Goal: Task Accomplishment & Management: Complete application form

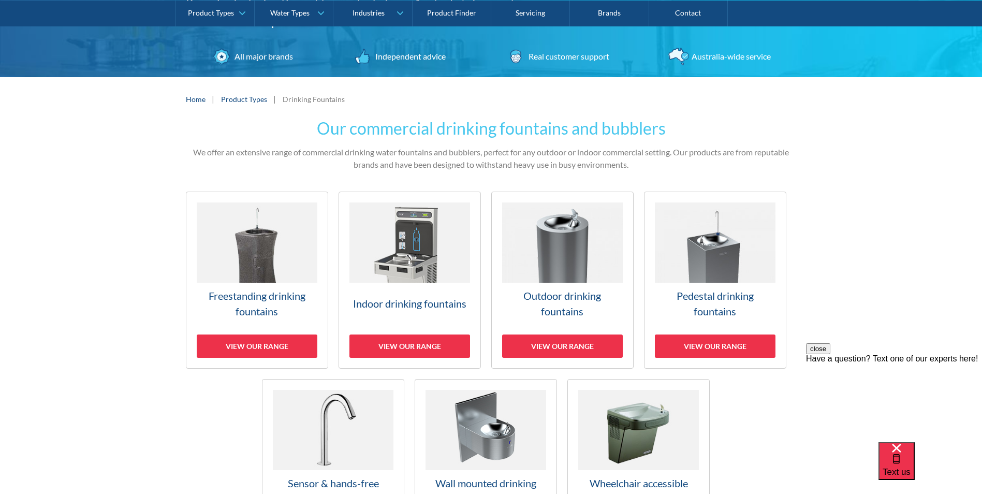
scroll to position [207, 0]
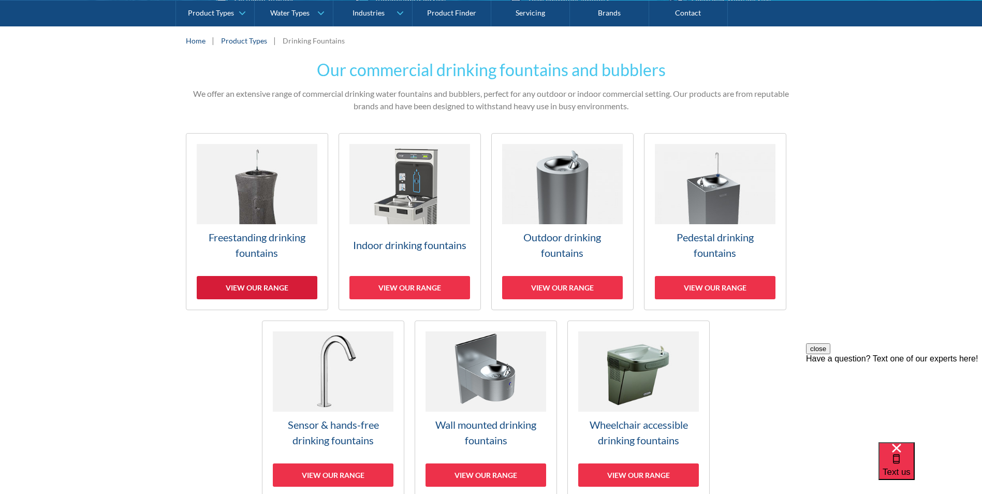
click at [252, 284] on div "View our range" at bounding box center [257, 287] width 121 height 23
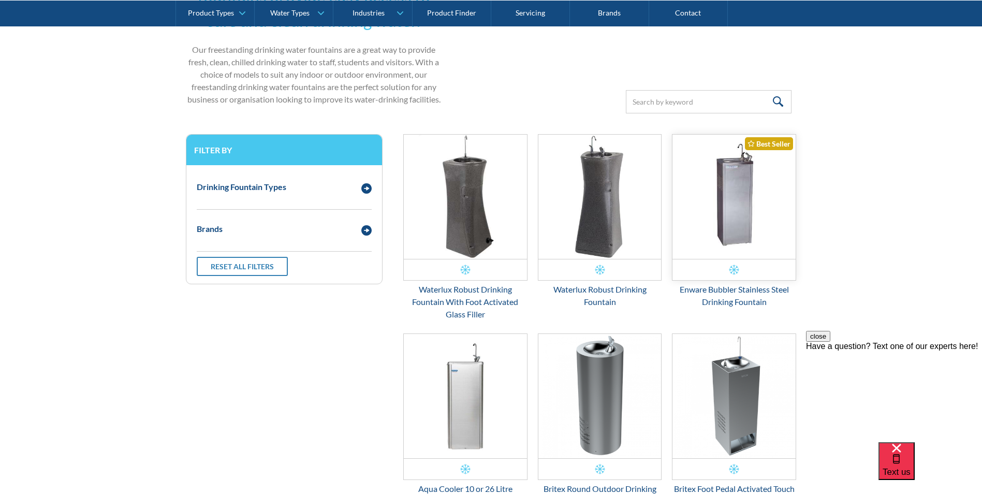
click at [753, 212] on img "Email Form 3" at bounding box center [734, 197] width 123 height 124
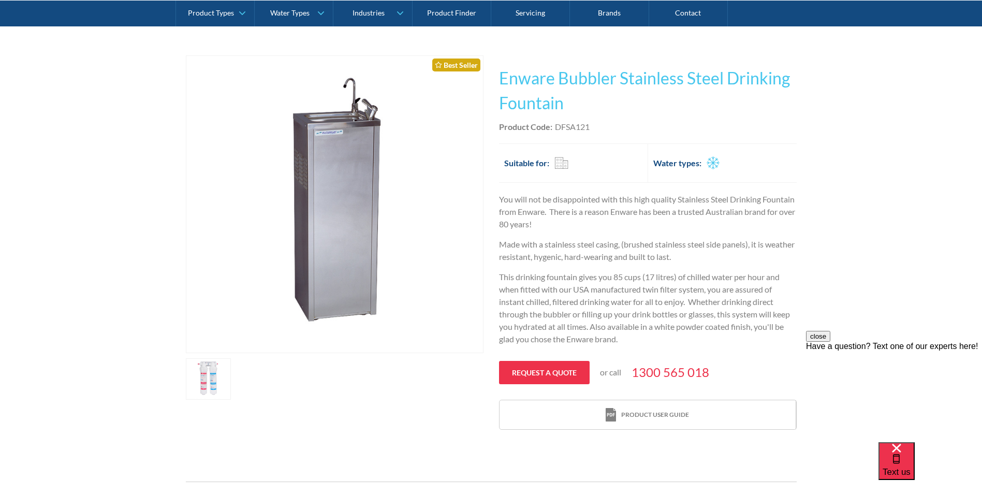
scroll to position [155, 0]
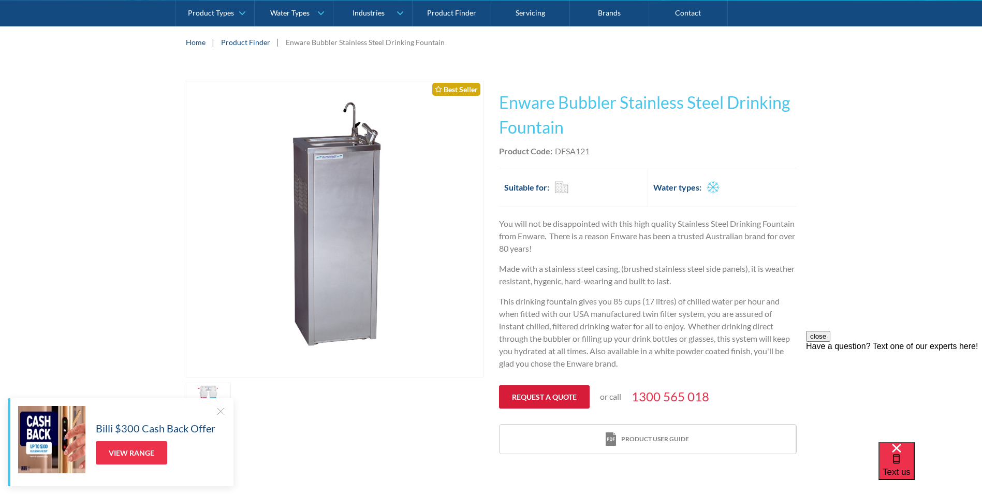
click at [537, 395] on link "Request a quote" at bounding box center [544, 396] width 91 height 23
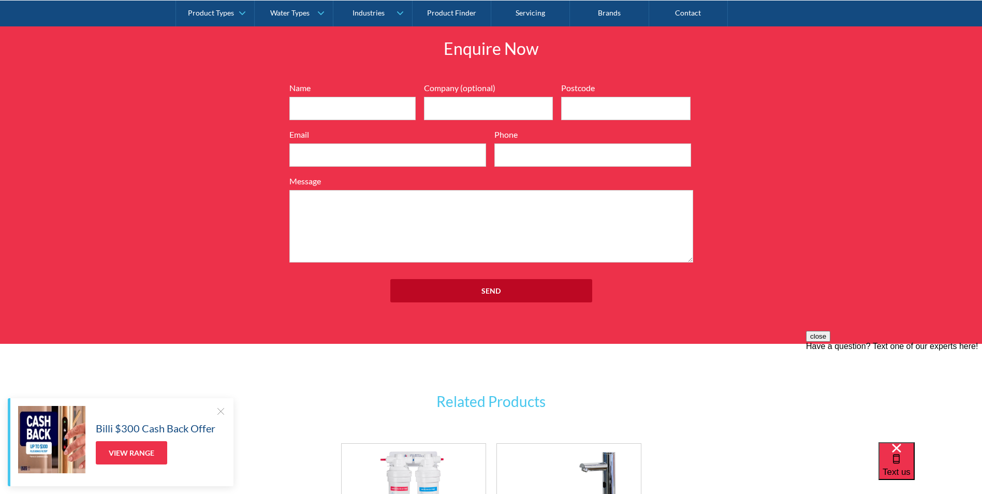
scroll to position [1203, 0]
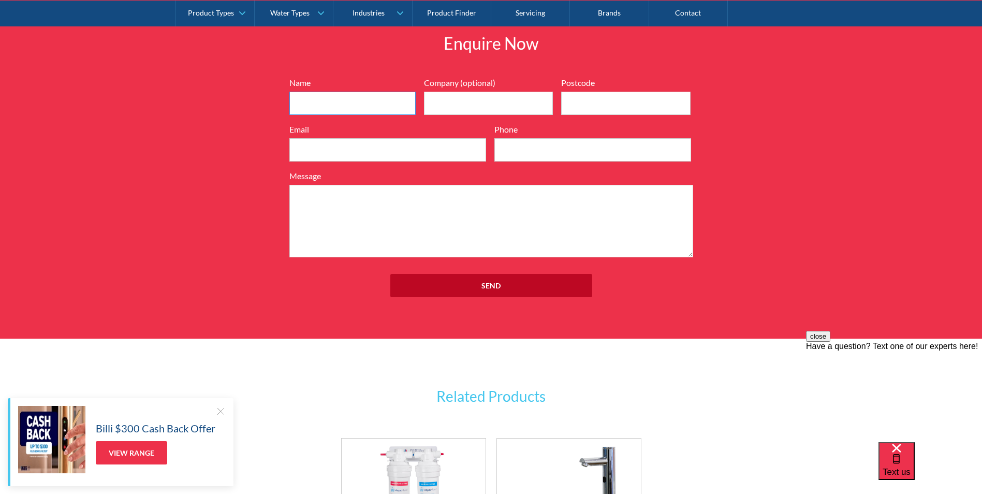
click at [376, 105] on input "Name" at bounding box center [352, 103] width 126 height 23
type input "Tara"
type input "Play Performance"
type input "4214"
click at [382, 152] on input "Email" at bounding box center [387, 149] width 197 height 23
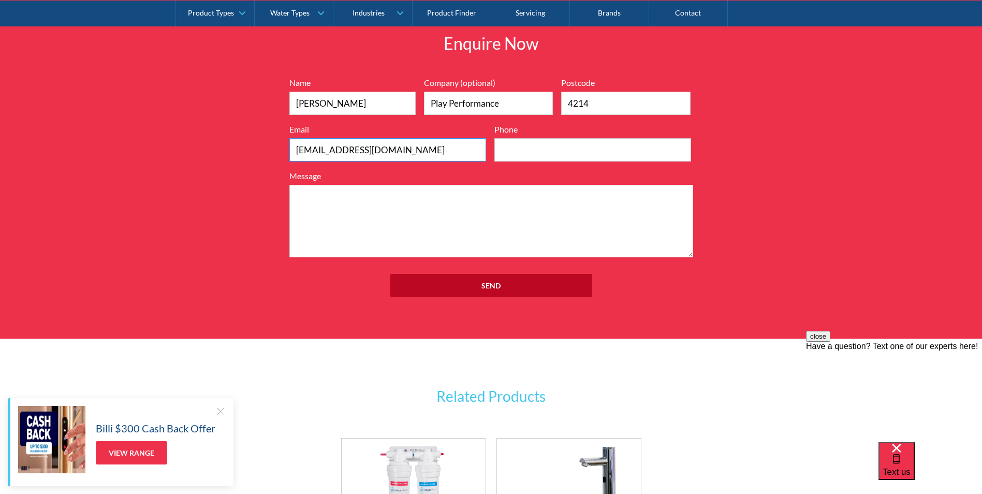
type input "accounts@playperformance.com"
type input "0435455657"
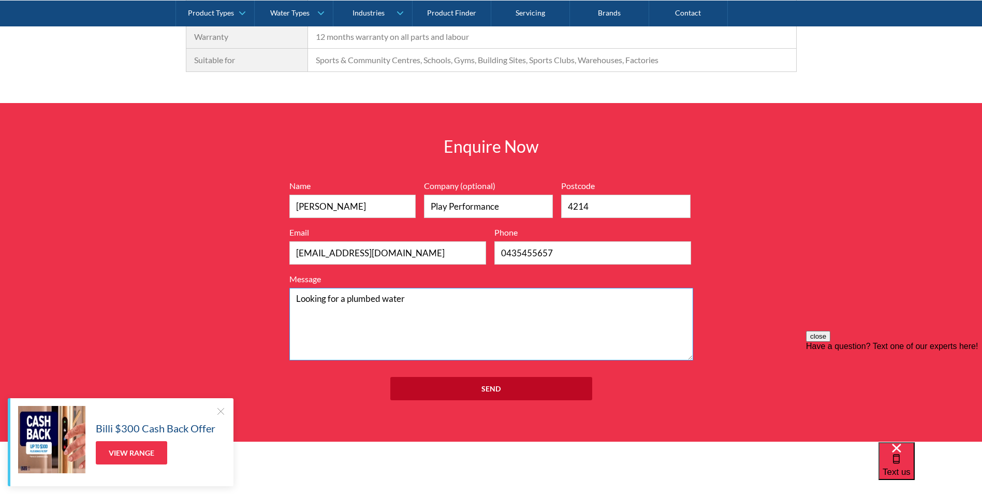
scroll to position [1243, 0]
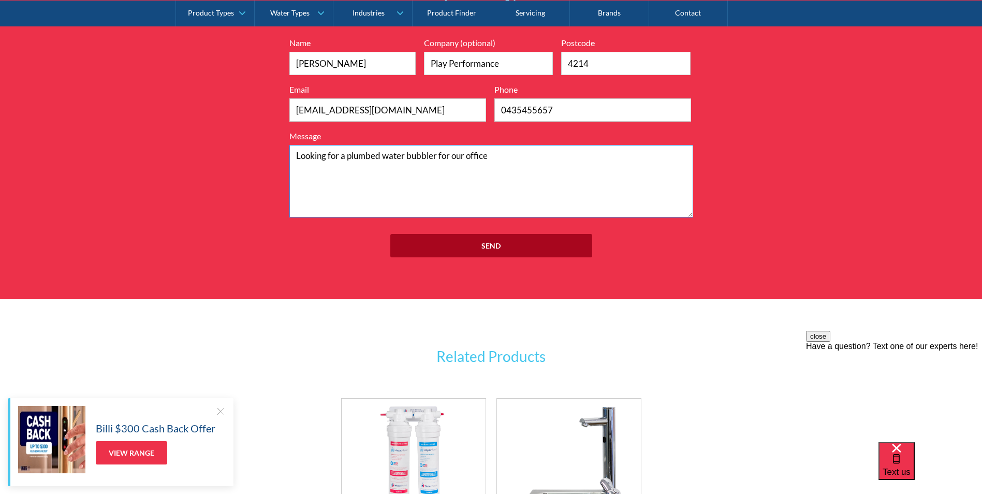
type textarea "Looking for a plumbed water bubbler for our office"
click at [510, 246] on input "Send" at bounding box center [491, 245] width 202 height 23
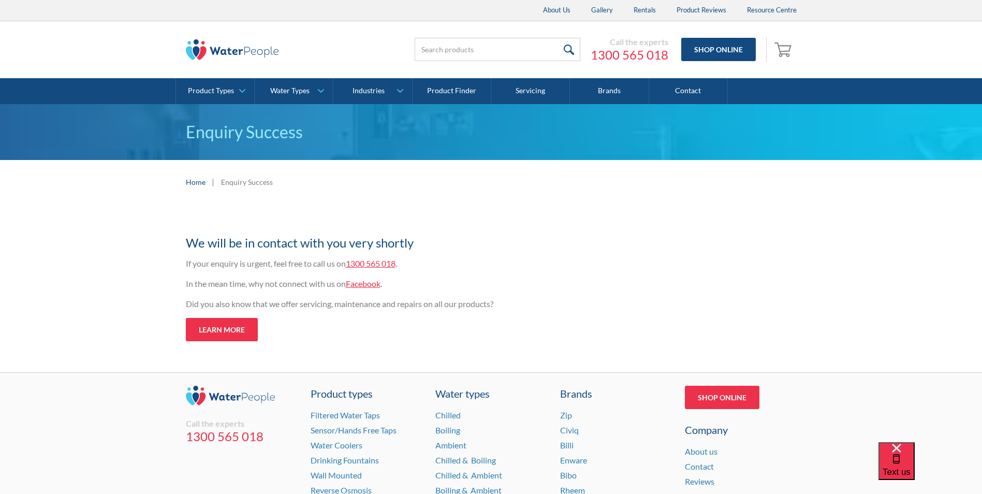
drag, startPoint x: 0, startPoint y: 0, endPoint x: 319, endPoint y: 50, distance: 322.9
click at [311, 43] on div at bounding box center [284, 49] width 197 height 31
click at [529, 86] on link "Servicing" at bounding box center [530, 91] width 79 height 26
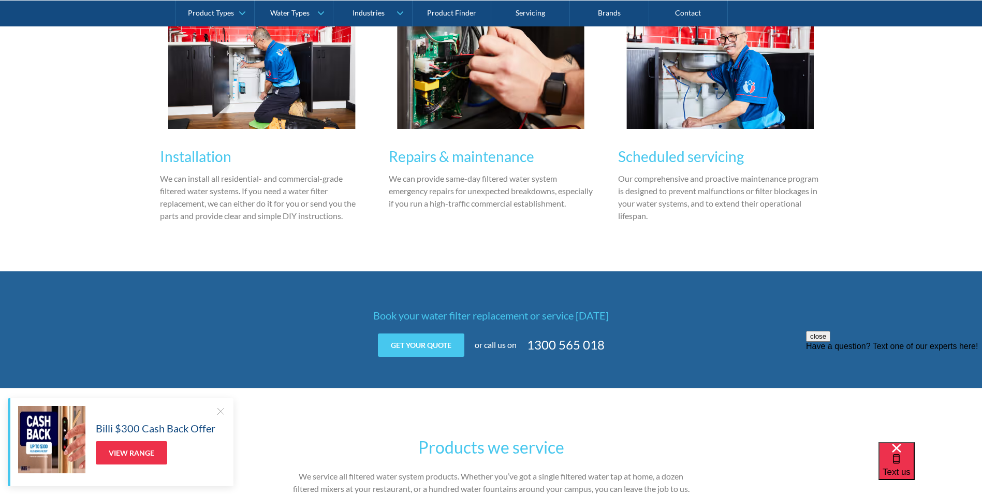
scroll to position [1243, 0]
